Goal: Information Seeking & Learning: Learn about a topic

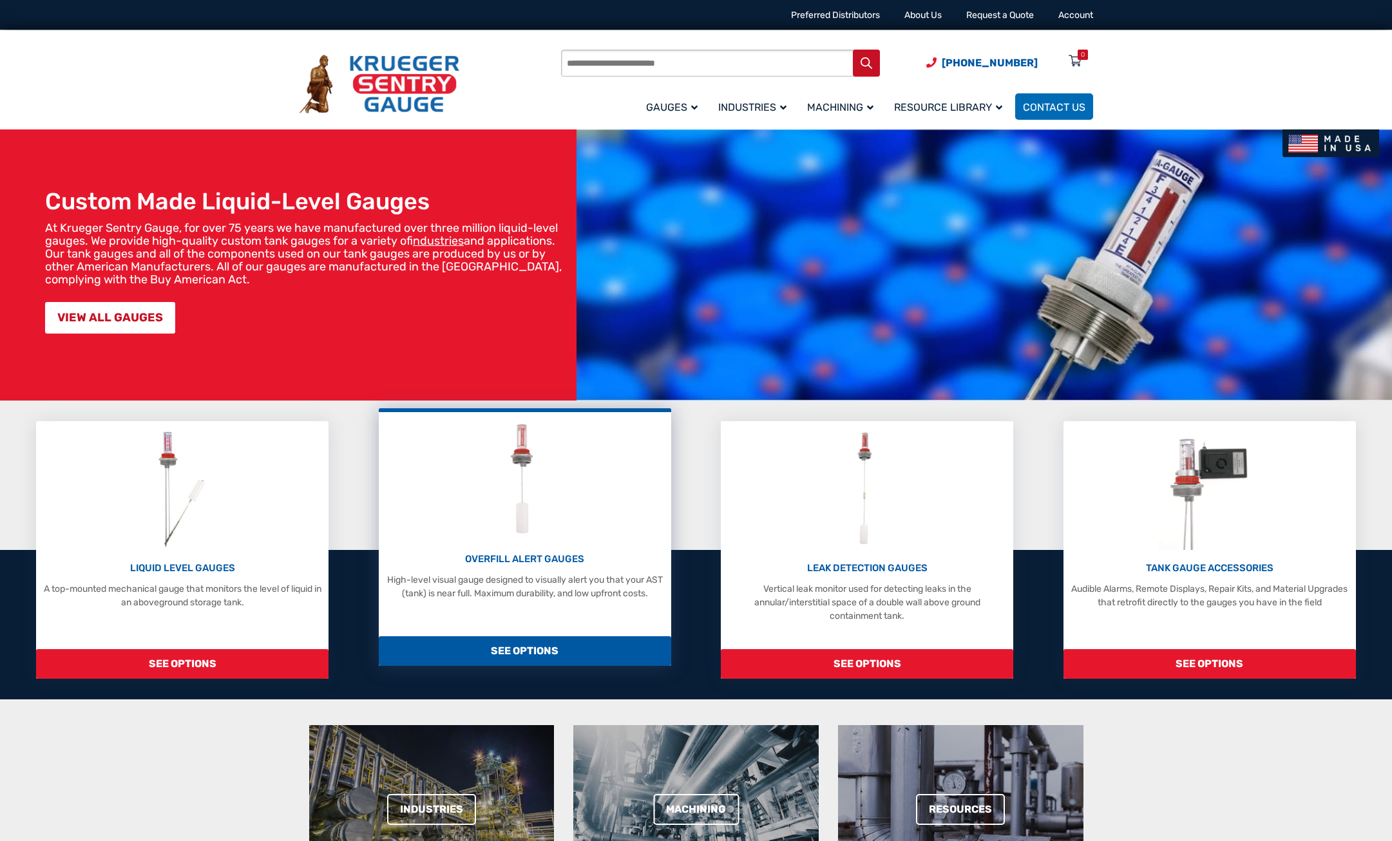
click at [529, 463] on img at bounding box center [524, 480] width 57 height 122
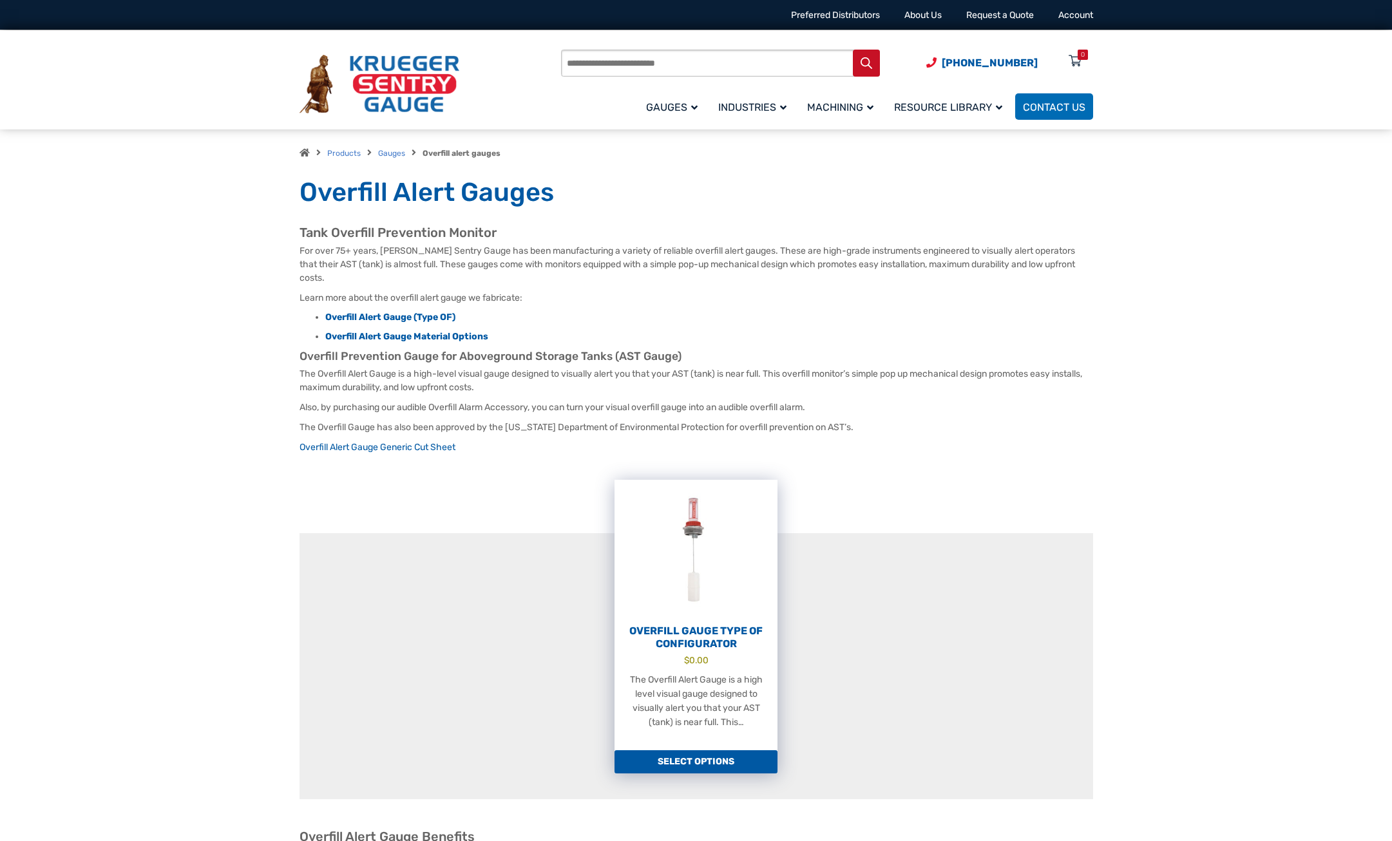
click at [699, 499] on img at bounding box center [695, 551] width 163 height 142
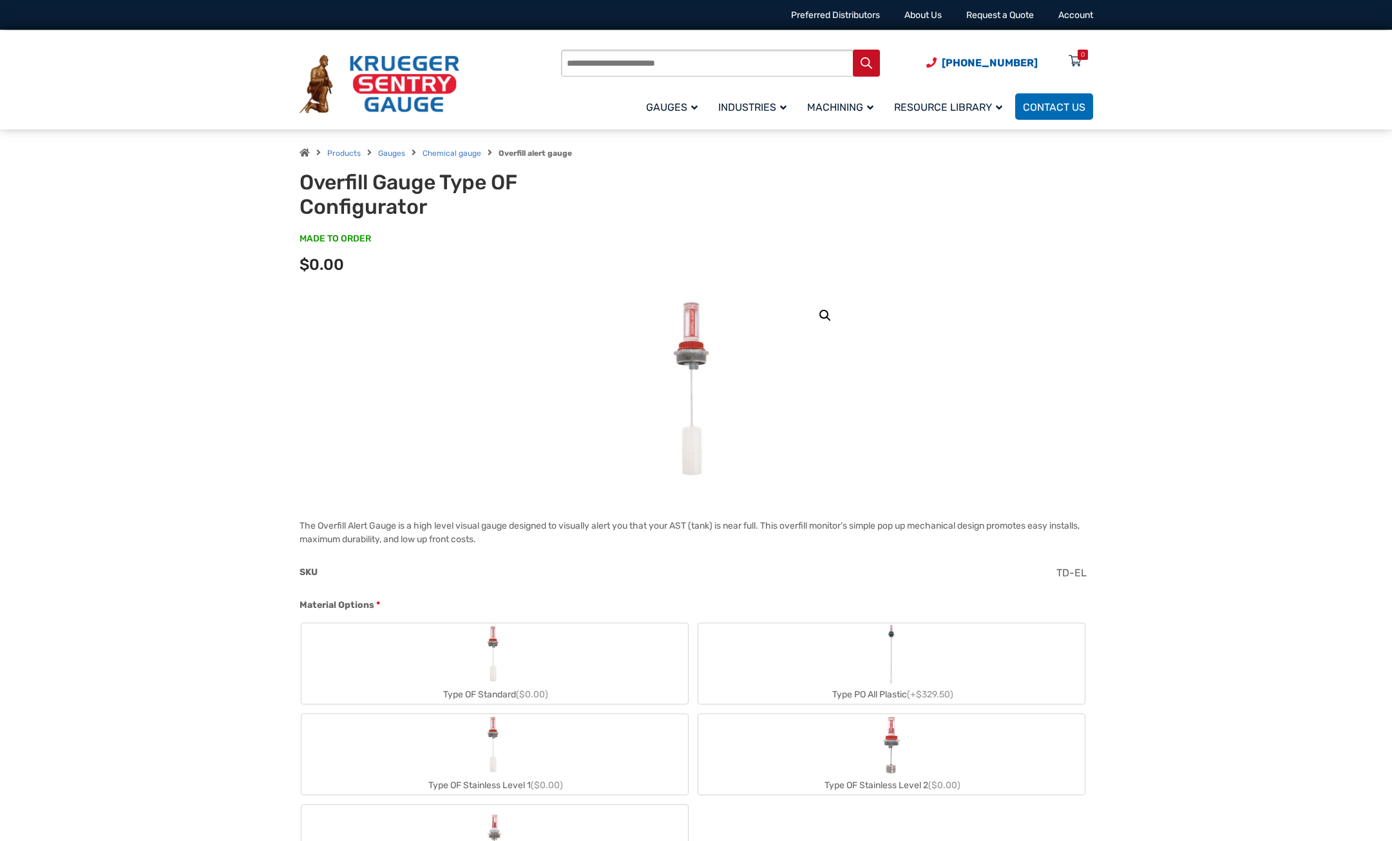
click at [493, 661] on img "Type OF Standard" at bounding box center [494, 654] width 29 height 62
click at [692, 326] on img at bounding box center [695, 390] width 91 height 193
click at [826, 316] on link "🔍" at bounding box center [824, 315] width 23 height 23
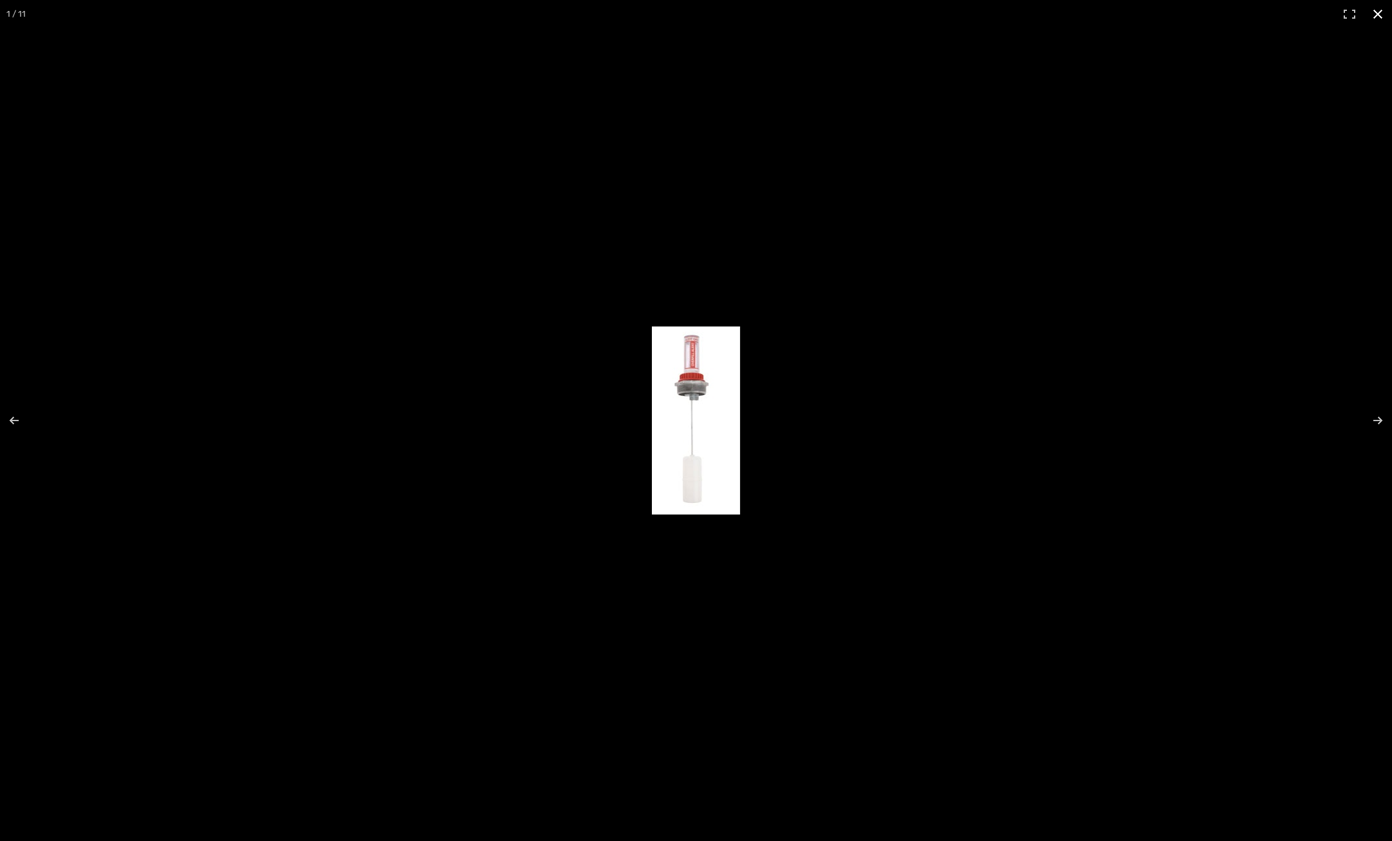
click at [1376, 12] on button "Close (Esc)" at bounding box center [1377, 14] width 28 height 28
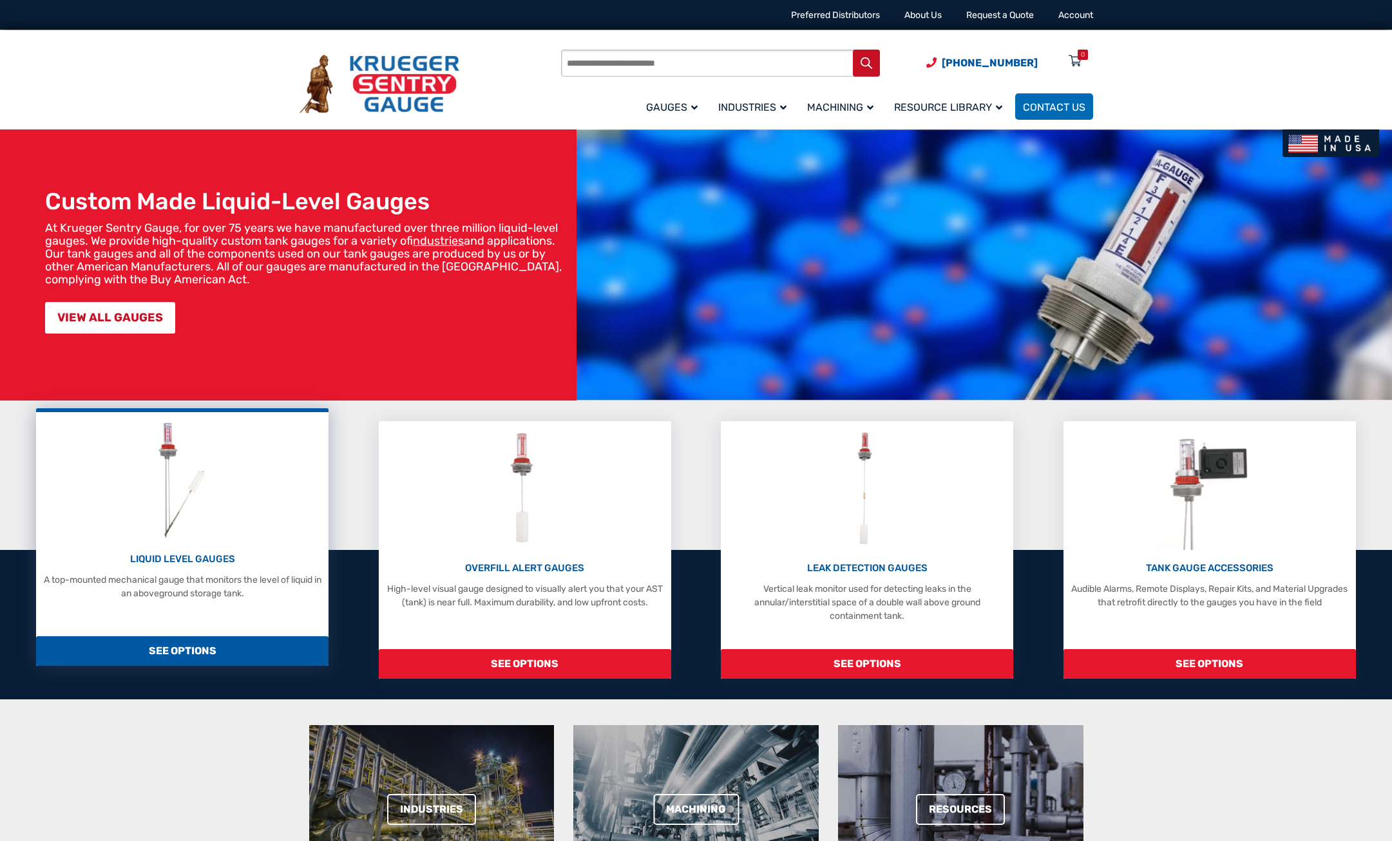
click at [172, 439] on img at bounding box center [182, 480] width 68 height 122
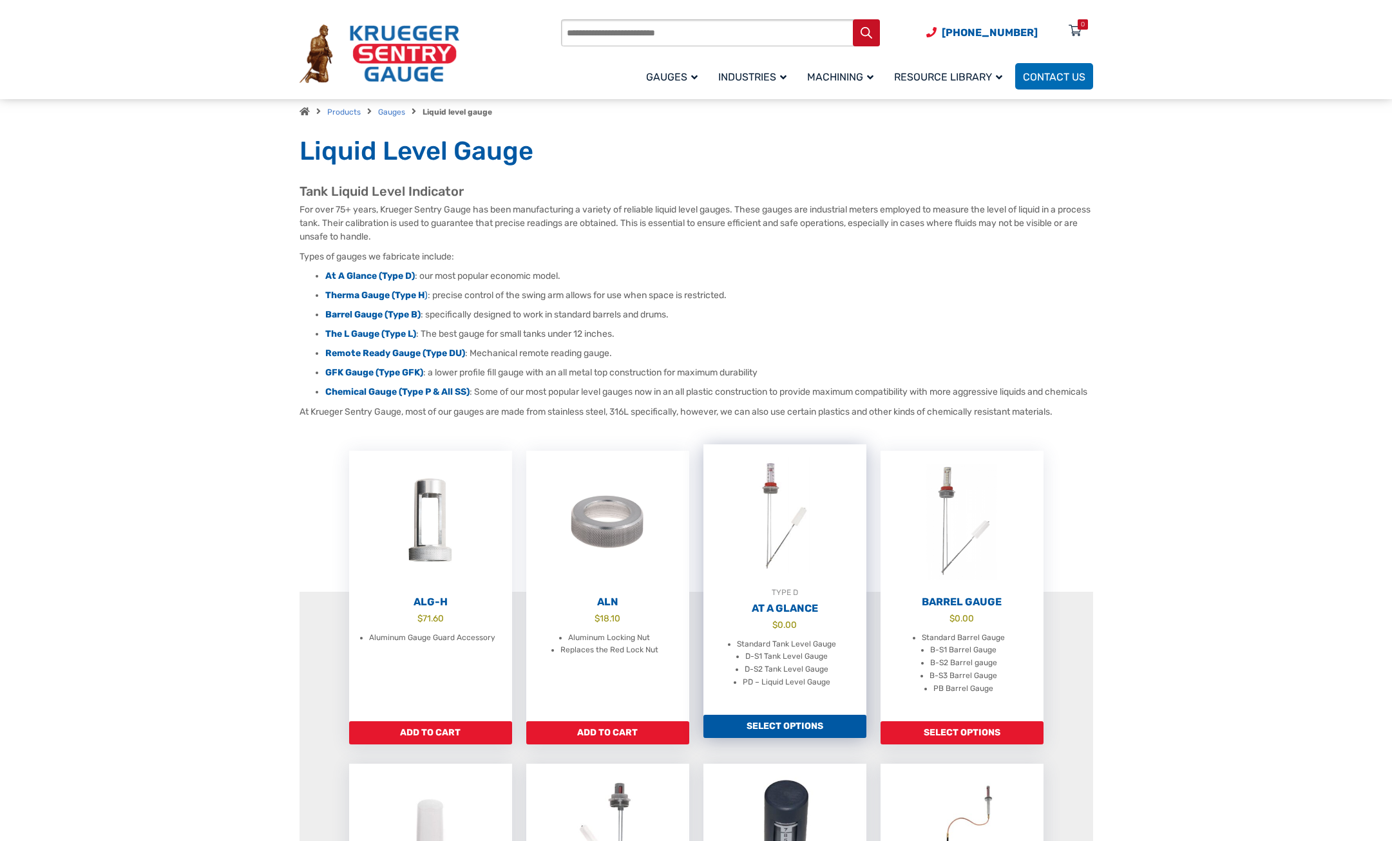
scroll to position [64, 0]
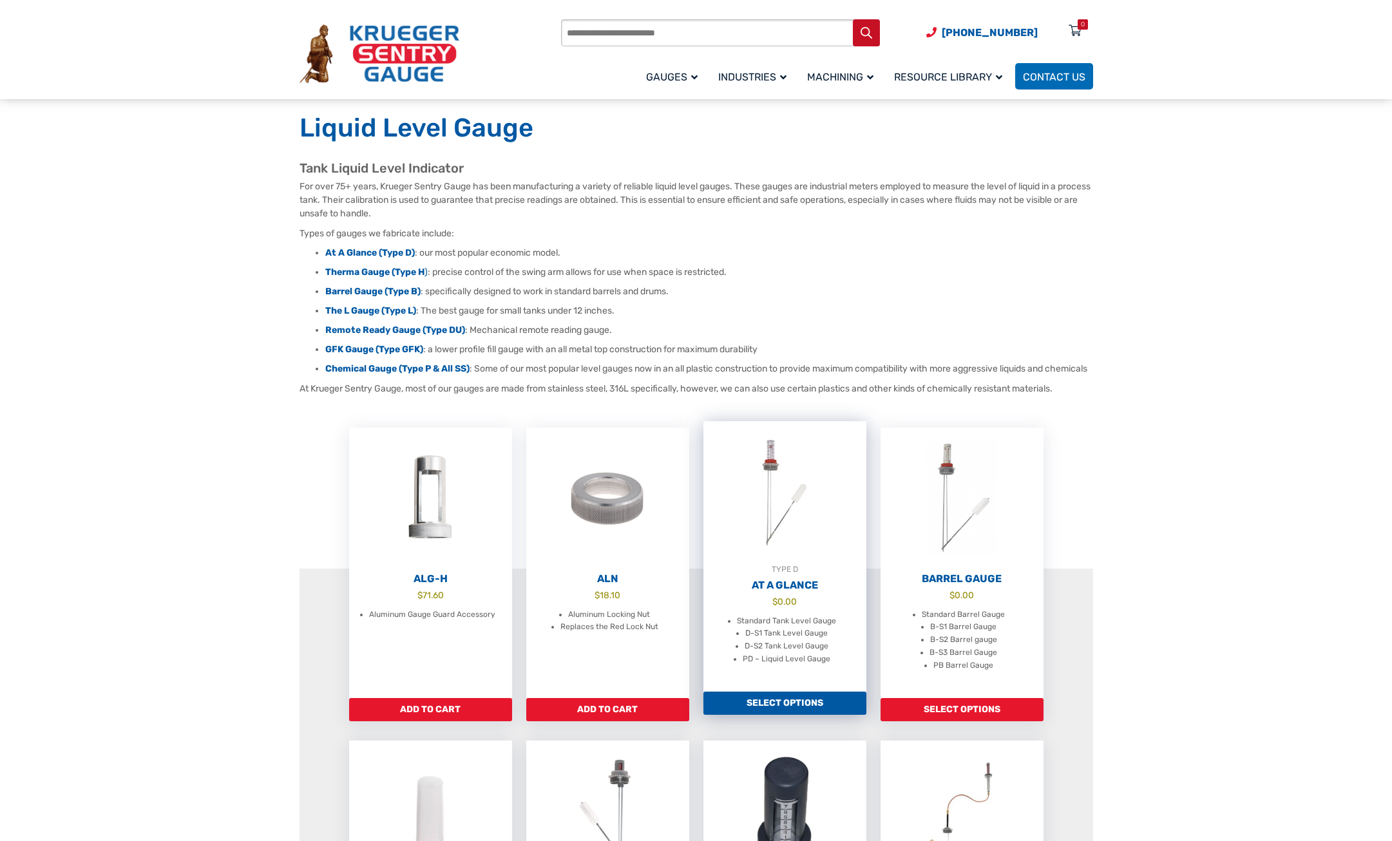
click at [802, 469] on img at bounding box center [784, 492] width 163 height 142
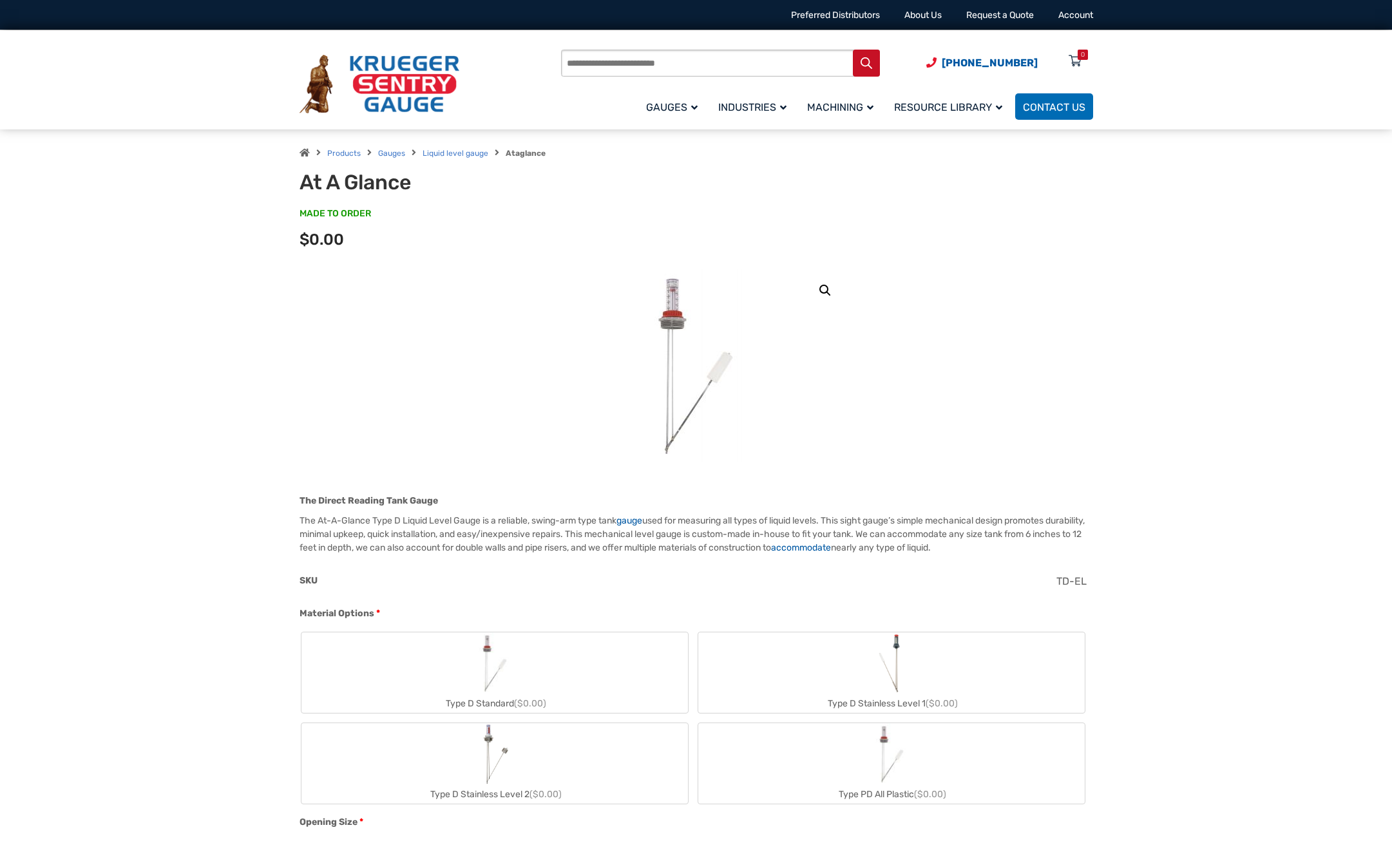
click at [668, 303] on img at bounding box center [695, 365] width 155 height 193
click at [820, 288] on link "🔍" at bounding box center [824, 290] width 23 height 23
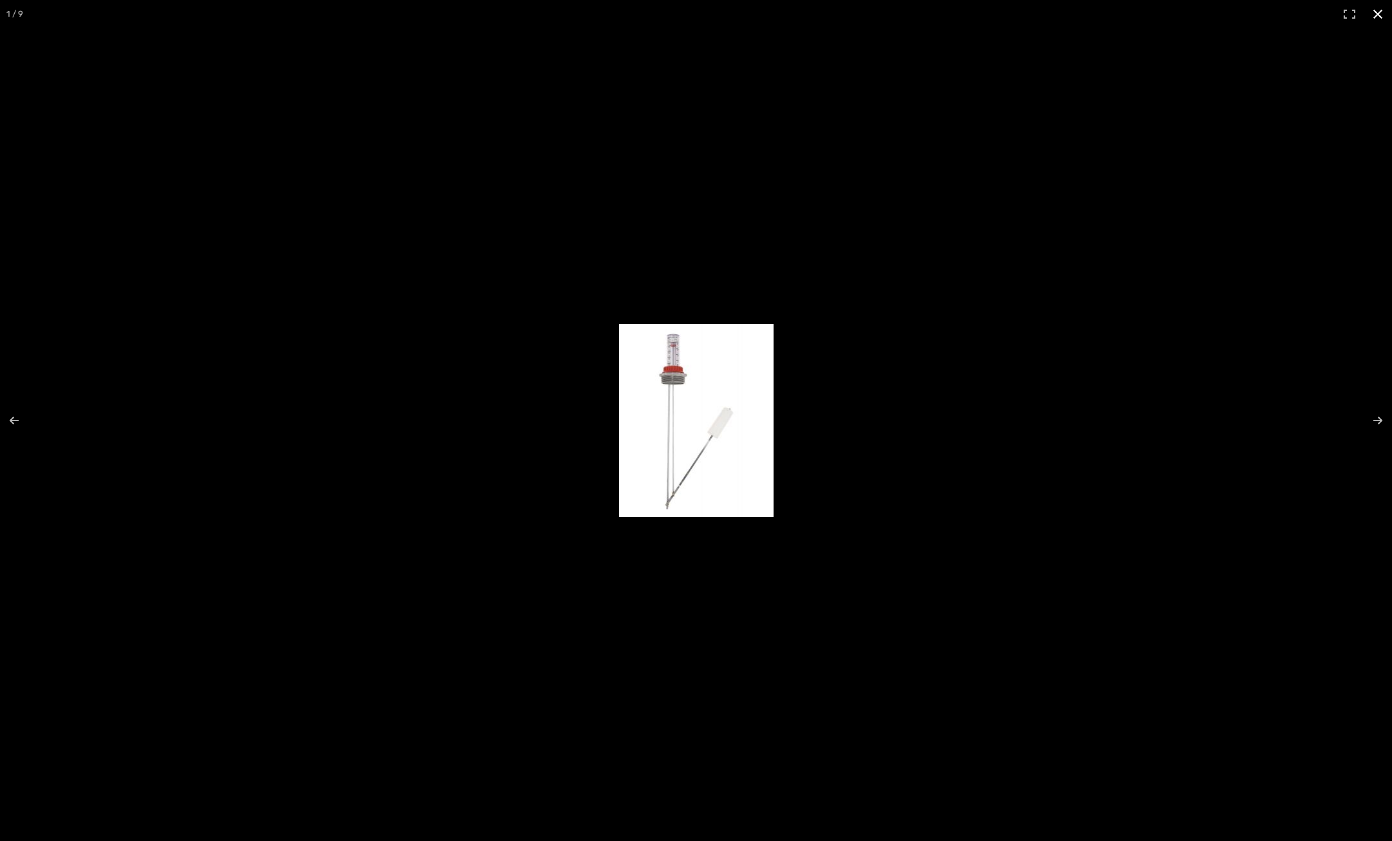
click at [1106, 330] on div at bounding box center [696, 420] width 1392 height 841
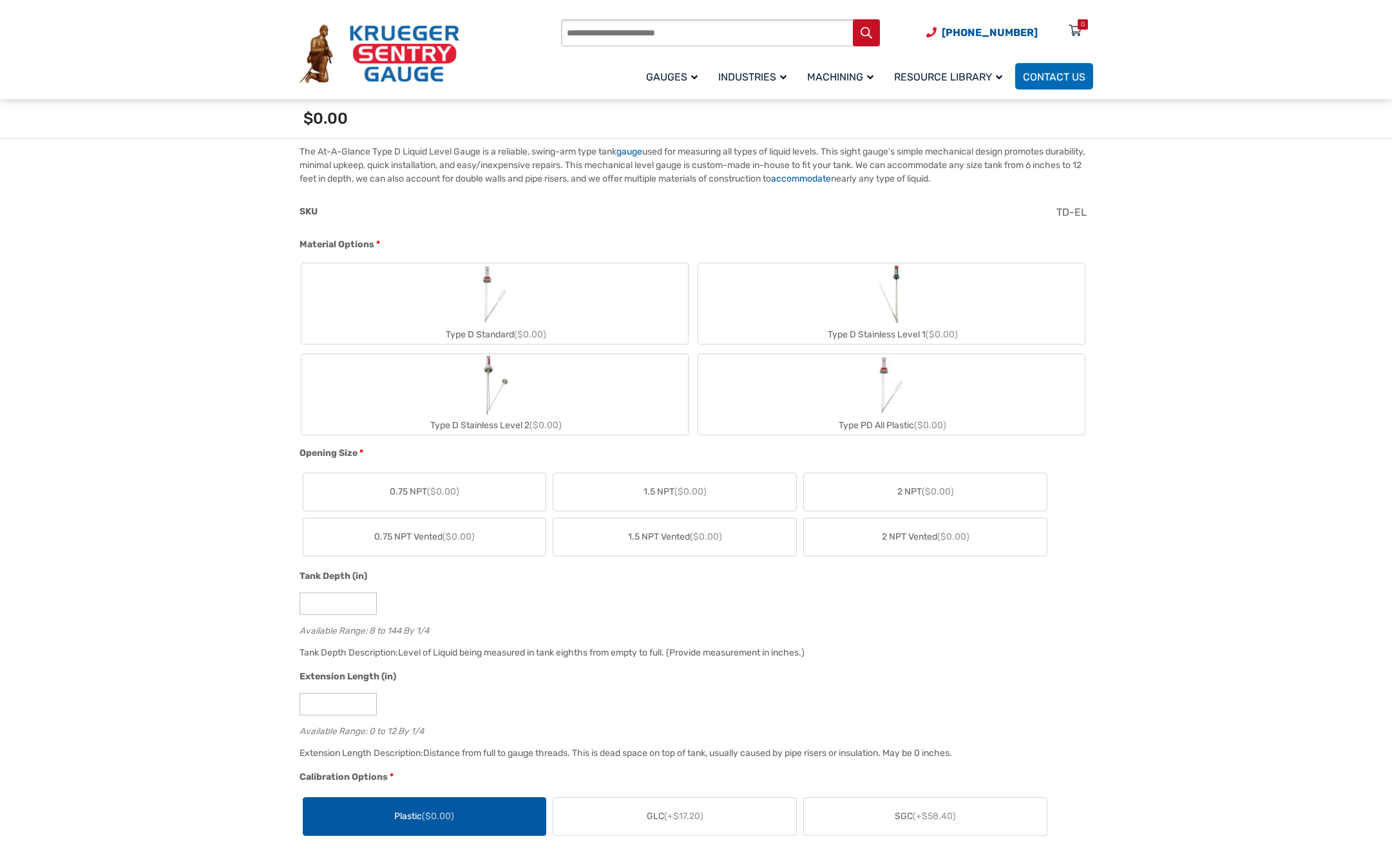
scroll to position [129, 0]
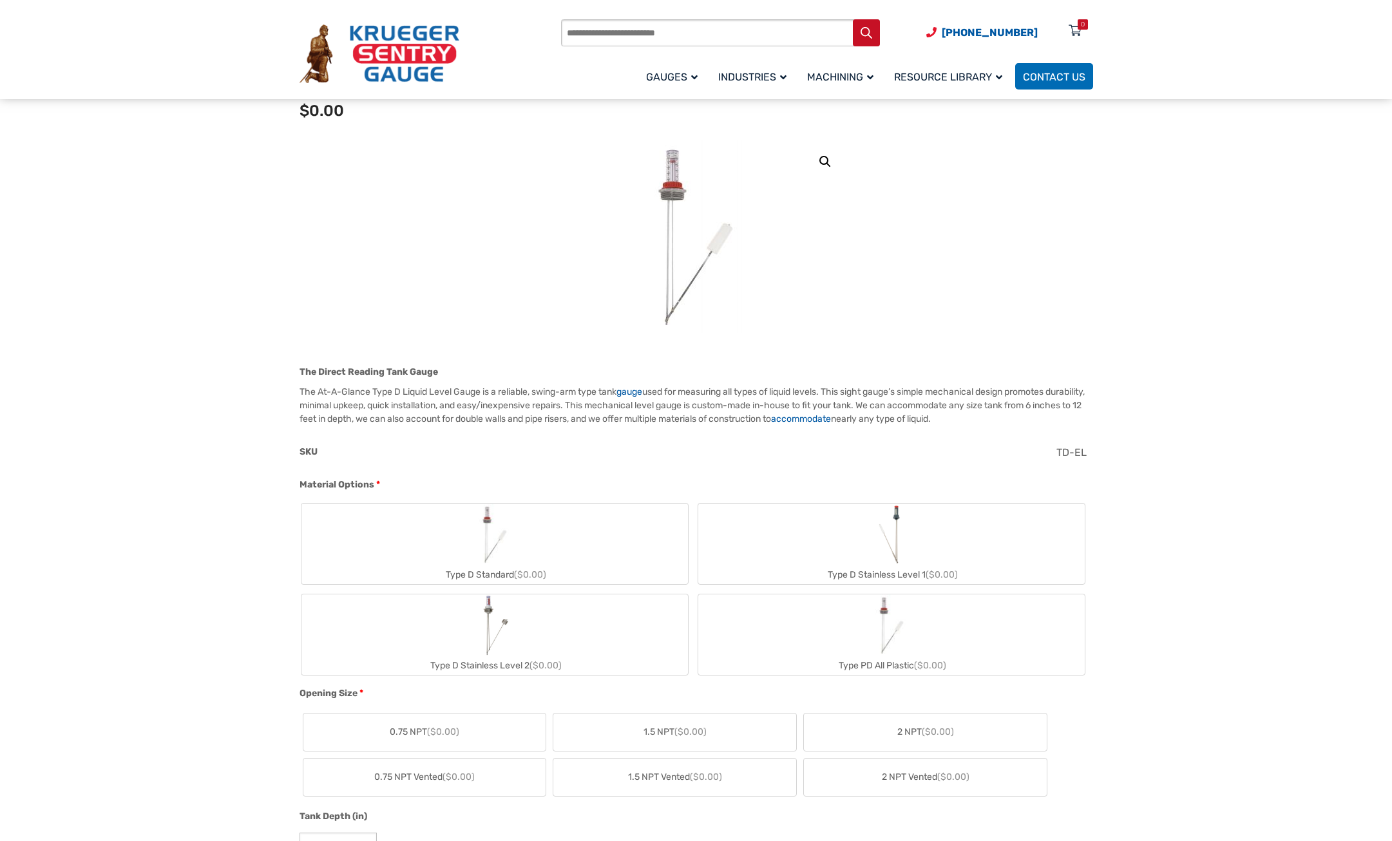
click at [496, 569] on div "Type D Standard ($0.00)" at bounding box center [494, 574] width 386 height 19
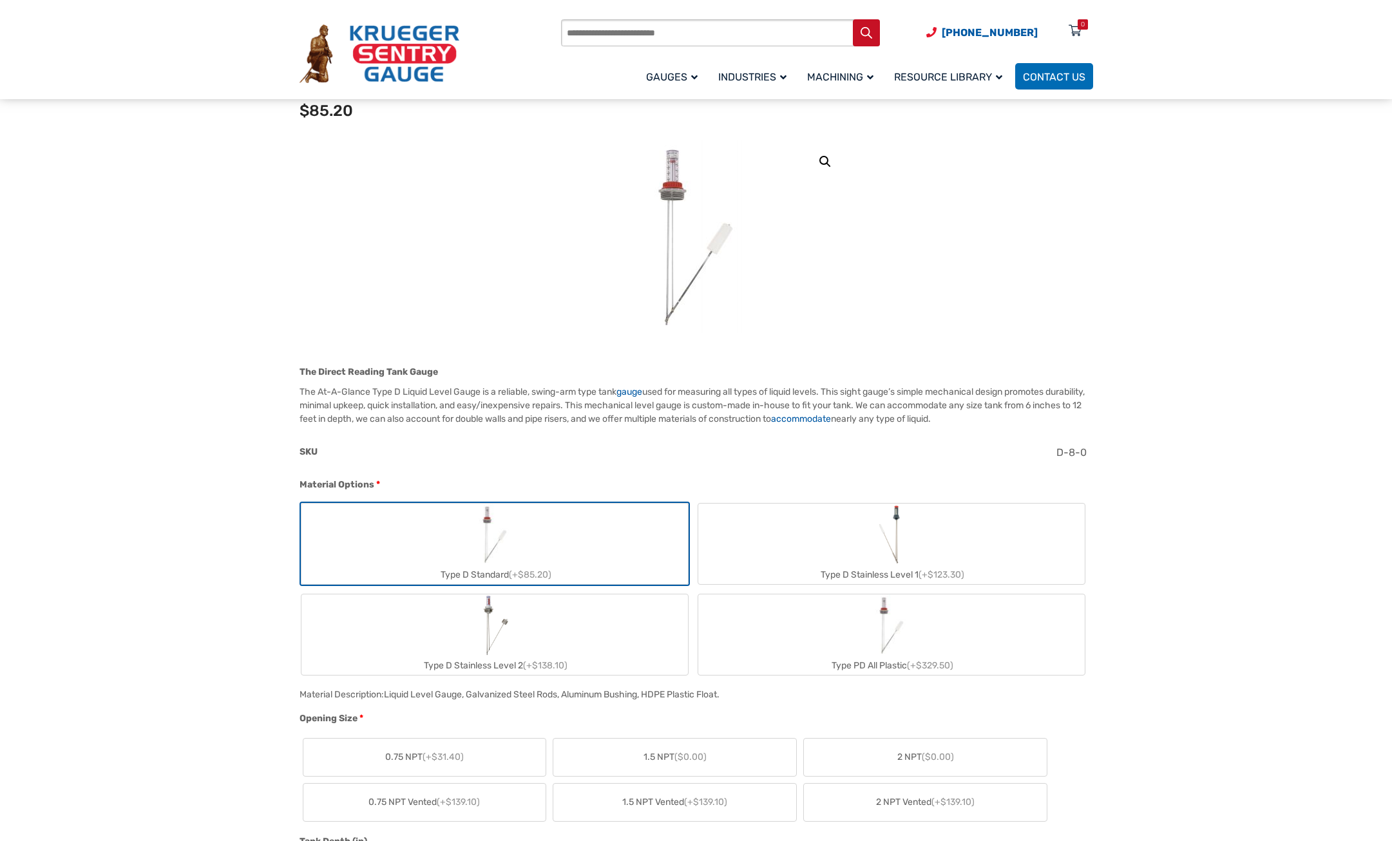
click at [663, 209] on img at bounding box center [695, 236] width 155 height 193
click at [829, 165] on link "🔍" at bounding box center [824, 161] width 23 height 23
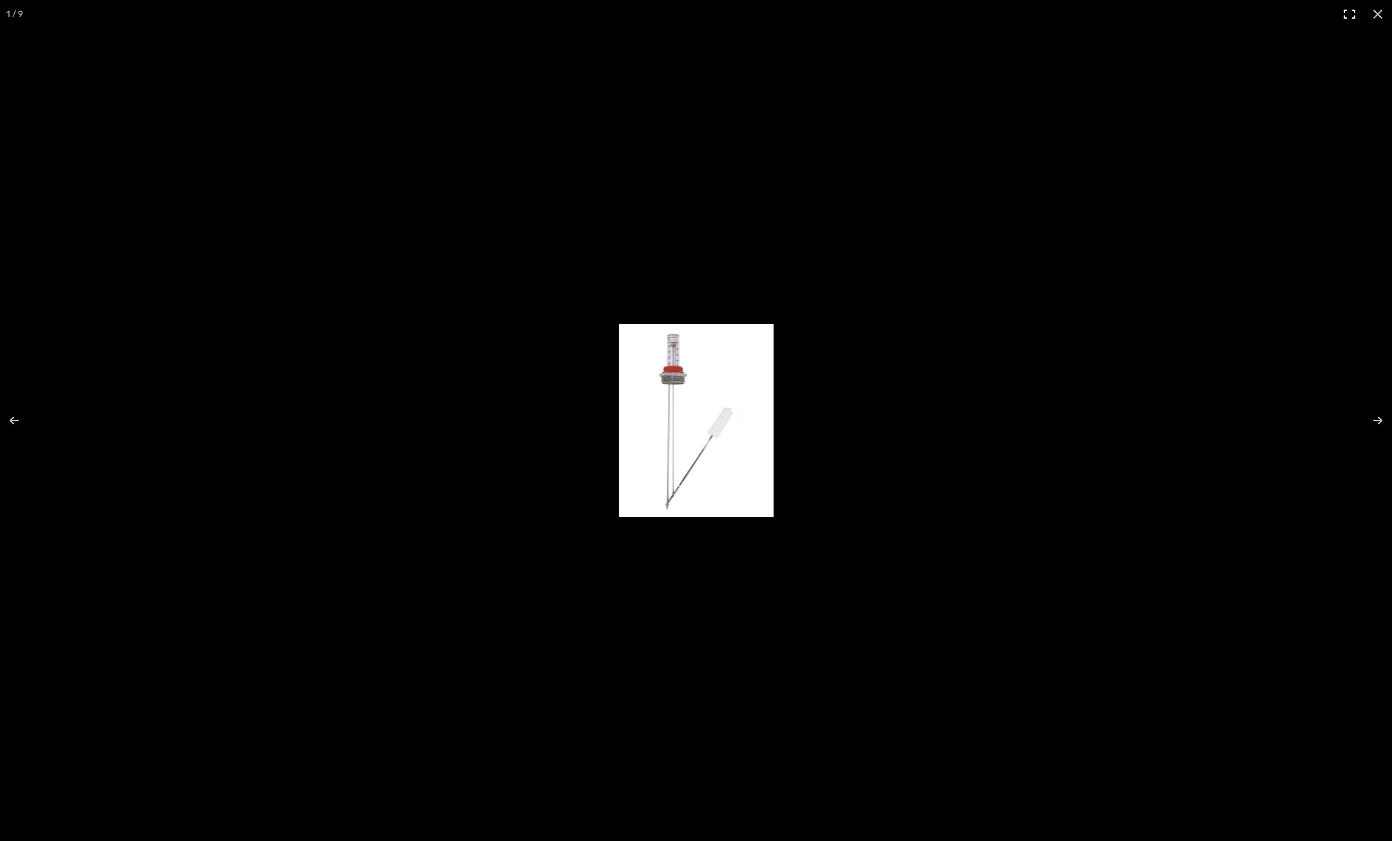
click at [1343, 14] on button "Toggle fullscreen" at bounding box center [1349, 14] width 28 height 28
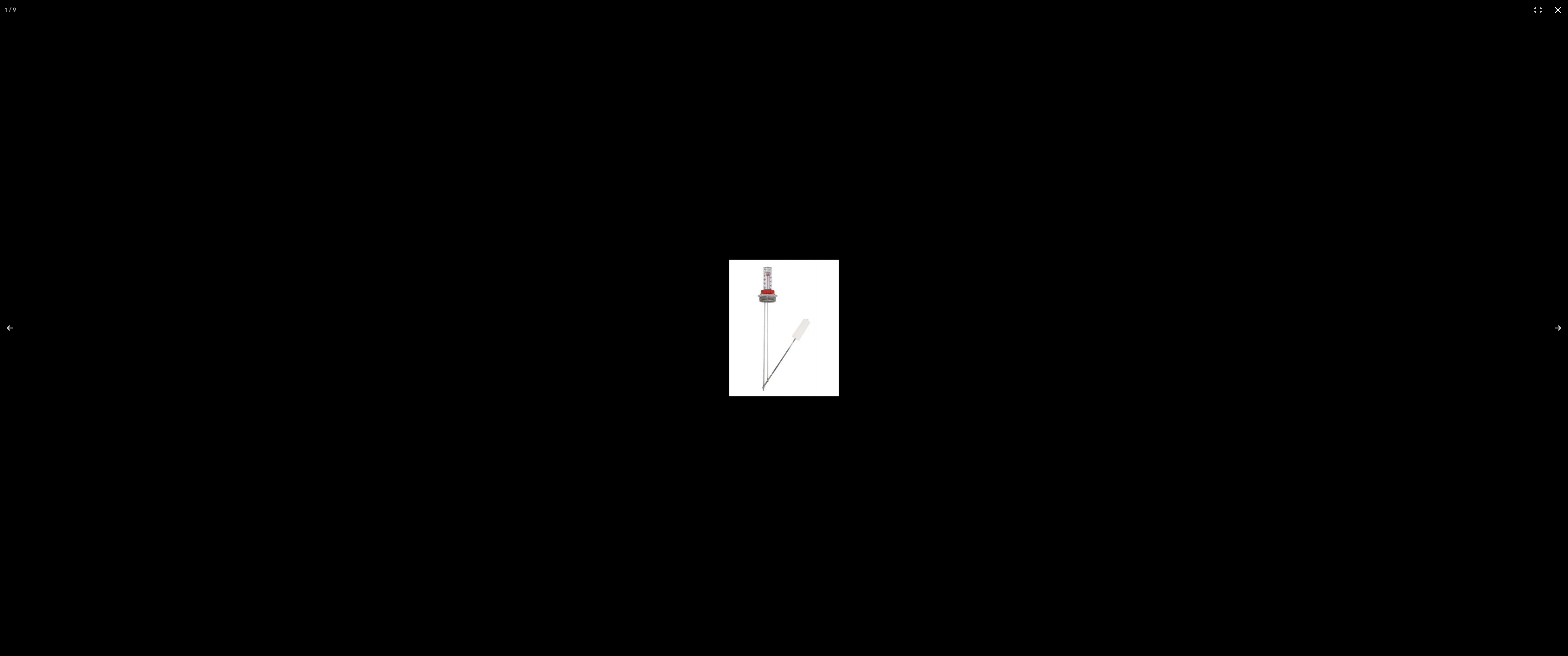
click at [985, 8] on button "Close (Esc)" at bounding box center [1558, 10] width 20 height 20
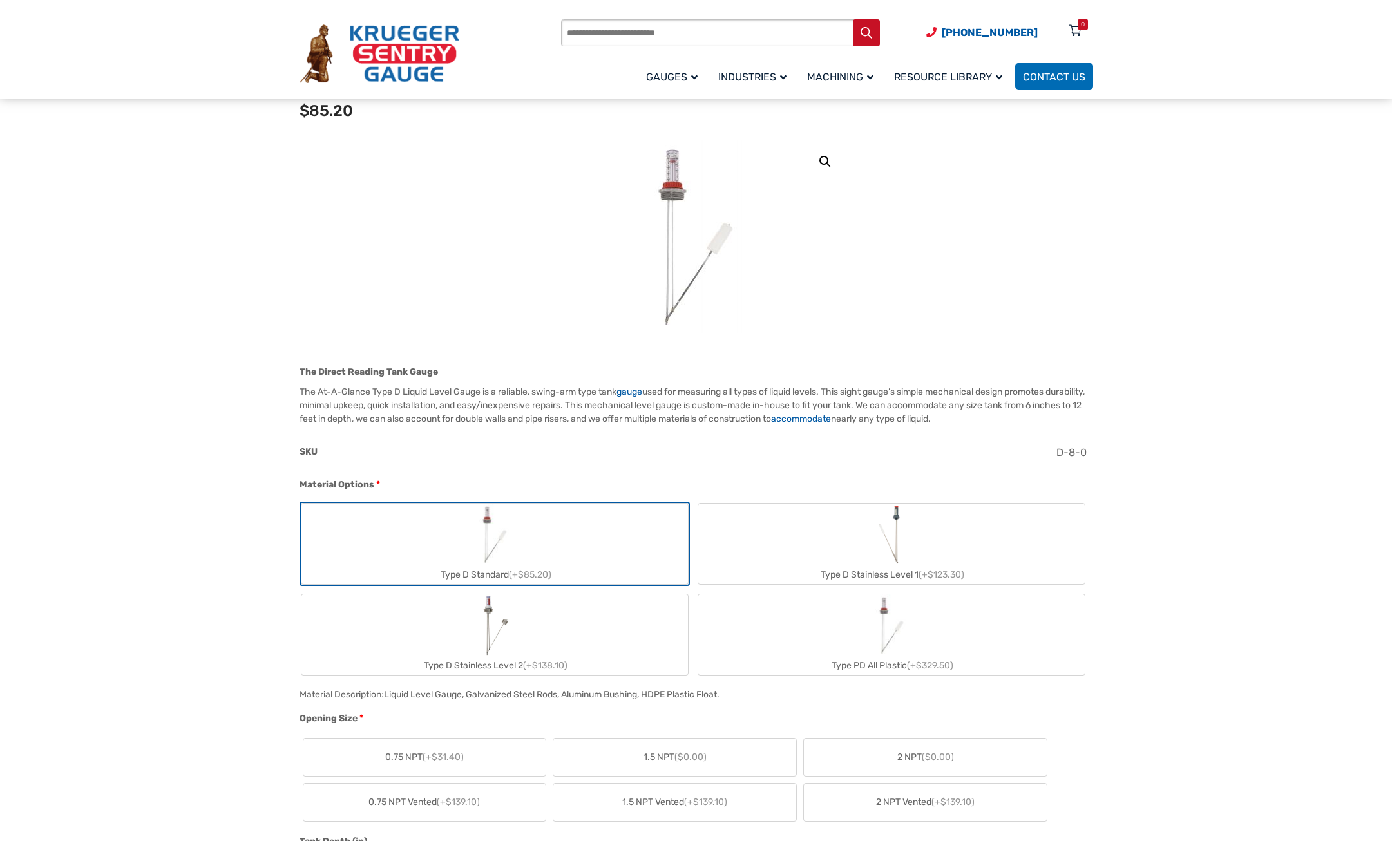
click at [410, 384] on div "The Direct Reading Tank Gauge The At-A-Glance Type D Liquid Level Gauge is a re…" at bounding box center [695, 395] width 793 height 61
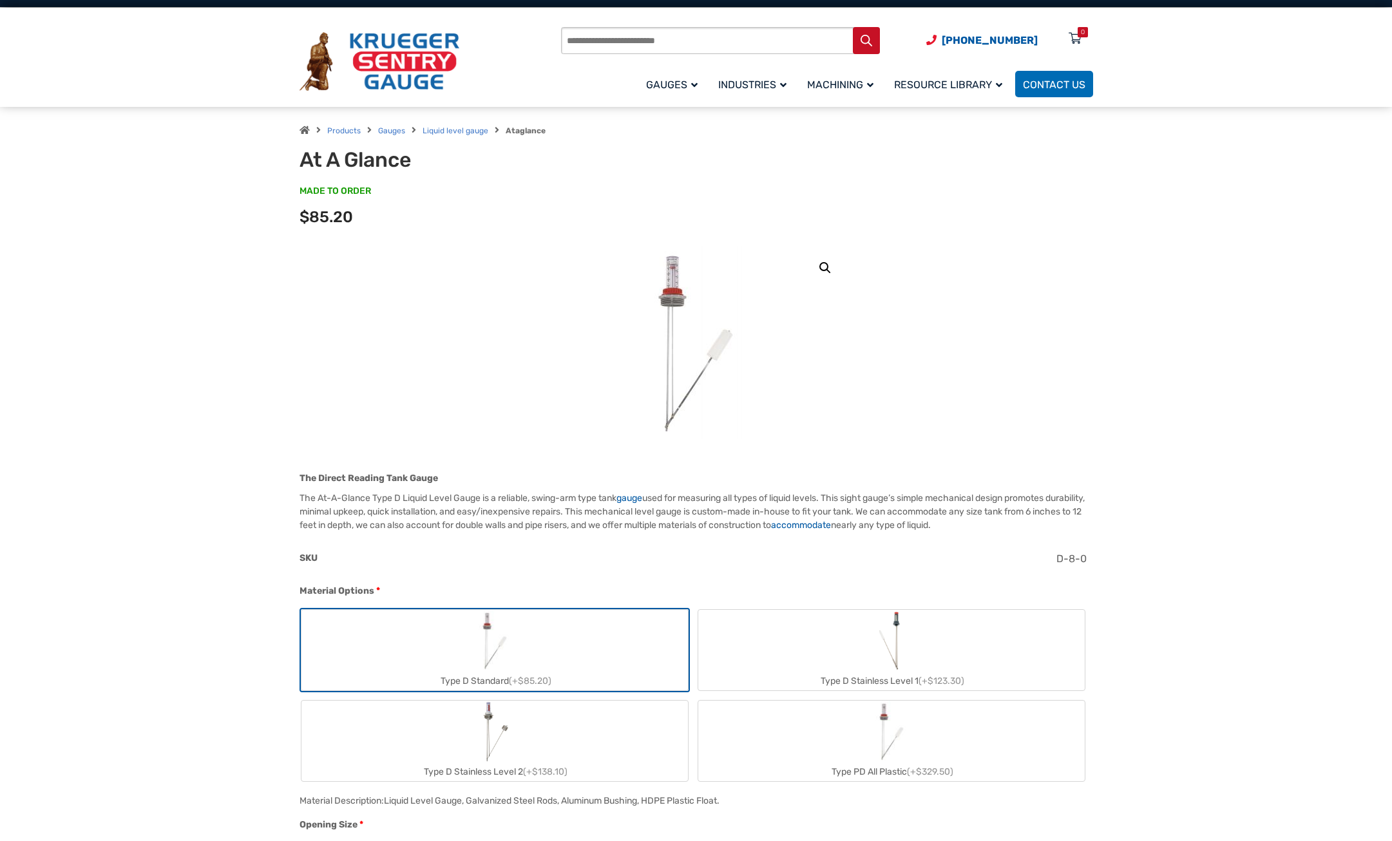
scroll to position [0, 0]
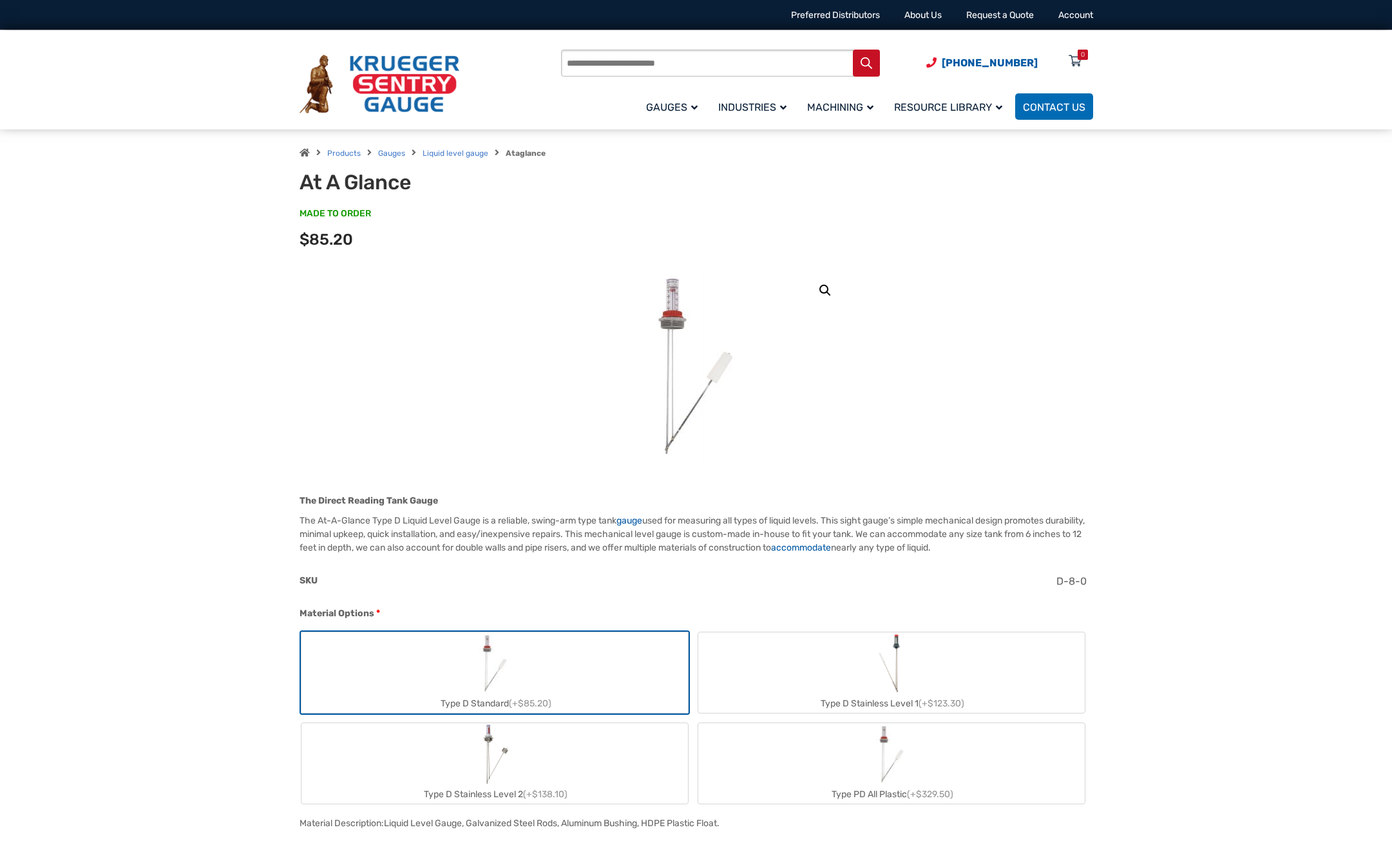
click at [821, 294] on link "🔍" at bounding box center [824, 290] width 23 height 23
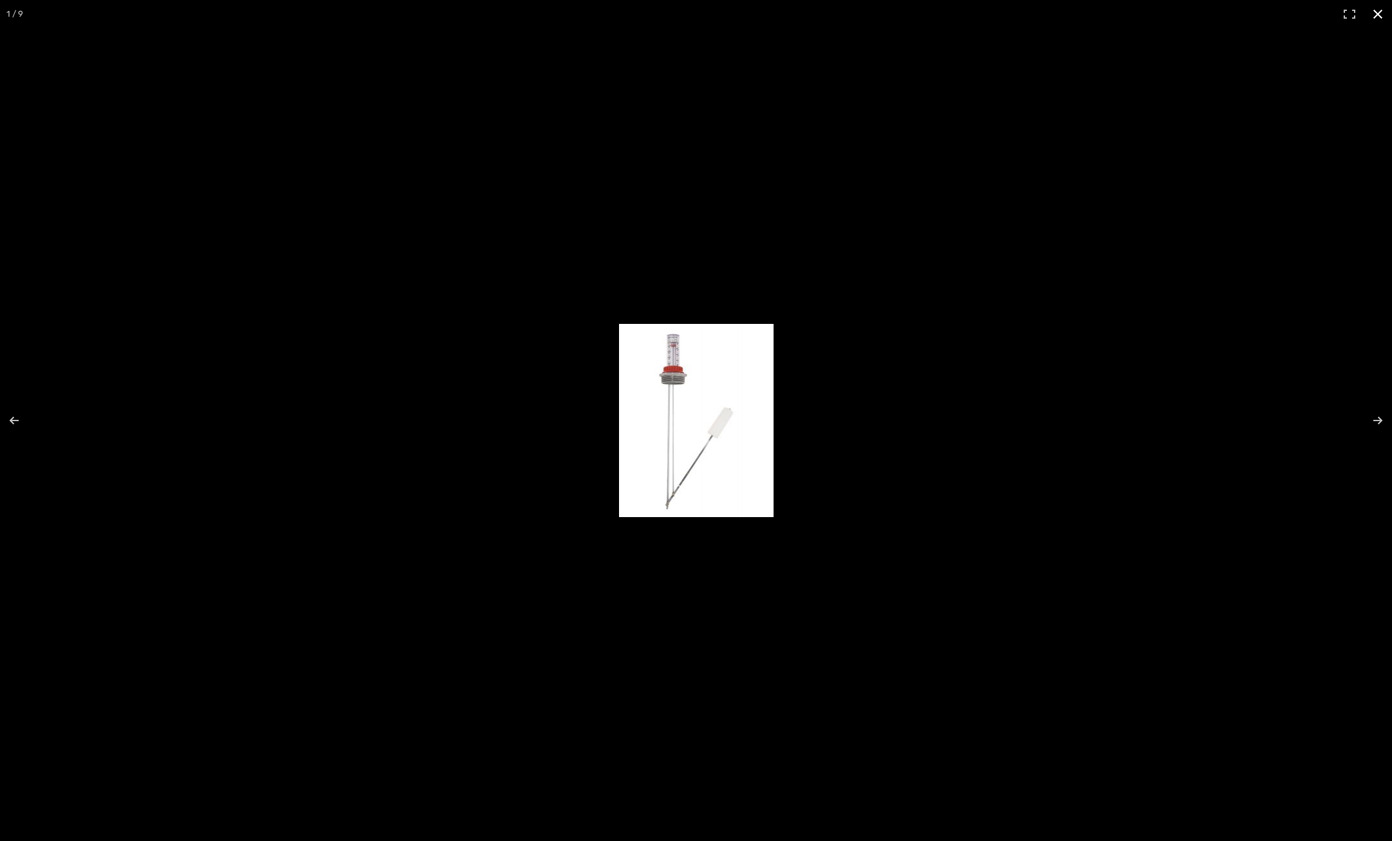
click at [1379, 16] on button "Close (Esc)" at bounding box center [1377, 14] width 28 height 28
